Goal: Transaction & Acquisition: Purchase product/service

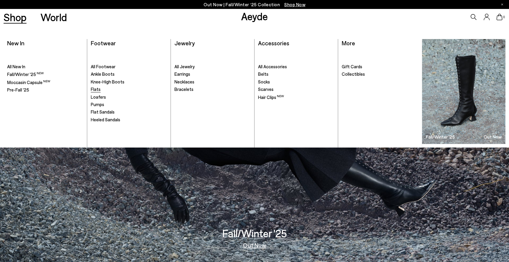
click at [96, 90] on span "Flats" at bounding box center [96, 88] width 10 height 5
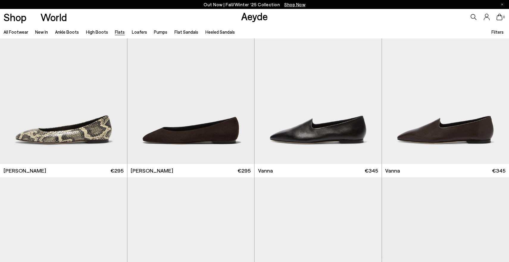
scroll to position [269, 0]
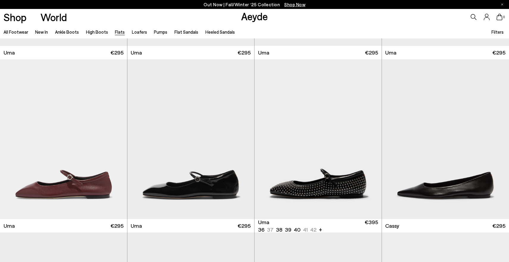
scroll to position [963, 0]
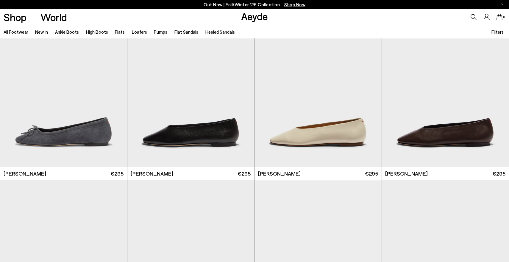
scroll to position [1790, 0]
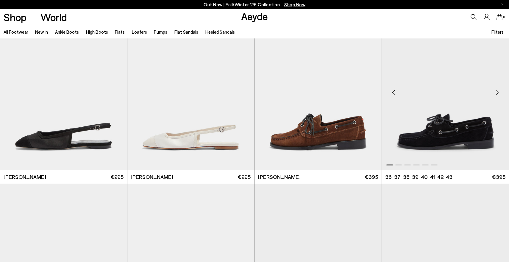
scroll to position [3316, 0]
click at [498, 95] on div "Next slide" at bounding box center [498, 93] width 18 height 18
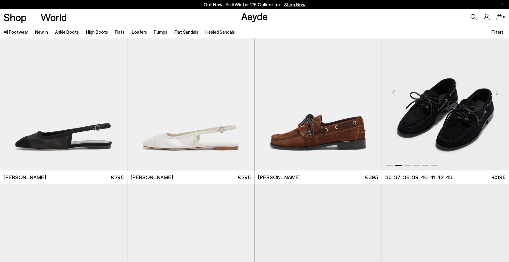
click at [498, 95] on div "Next slide" at bounding box center [498, 93] width 18 height 18
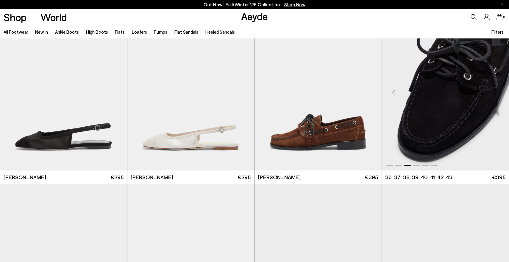
click at [498, 95] on div "Next slide" at bounding box center [498, 93] width 18 height 18
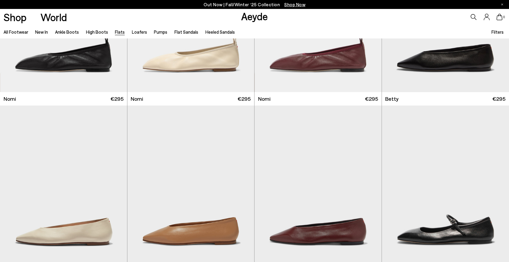
scroll to position [33, 0]
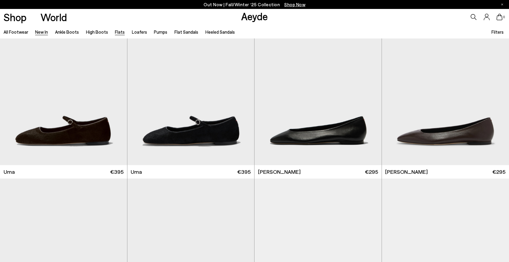
click at [38, 34] on link "New In" at bounding box center [41, 31] width 13 height 5
